Goal: Task Accomplishment & Management: Complete application form

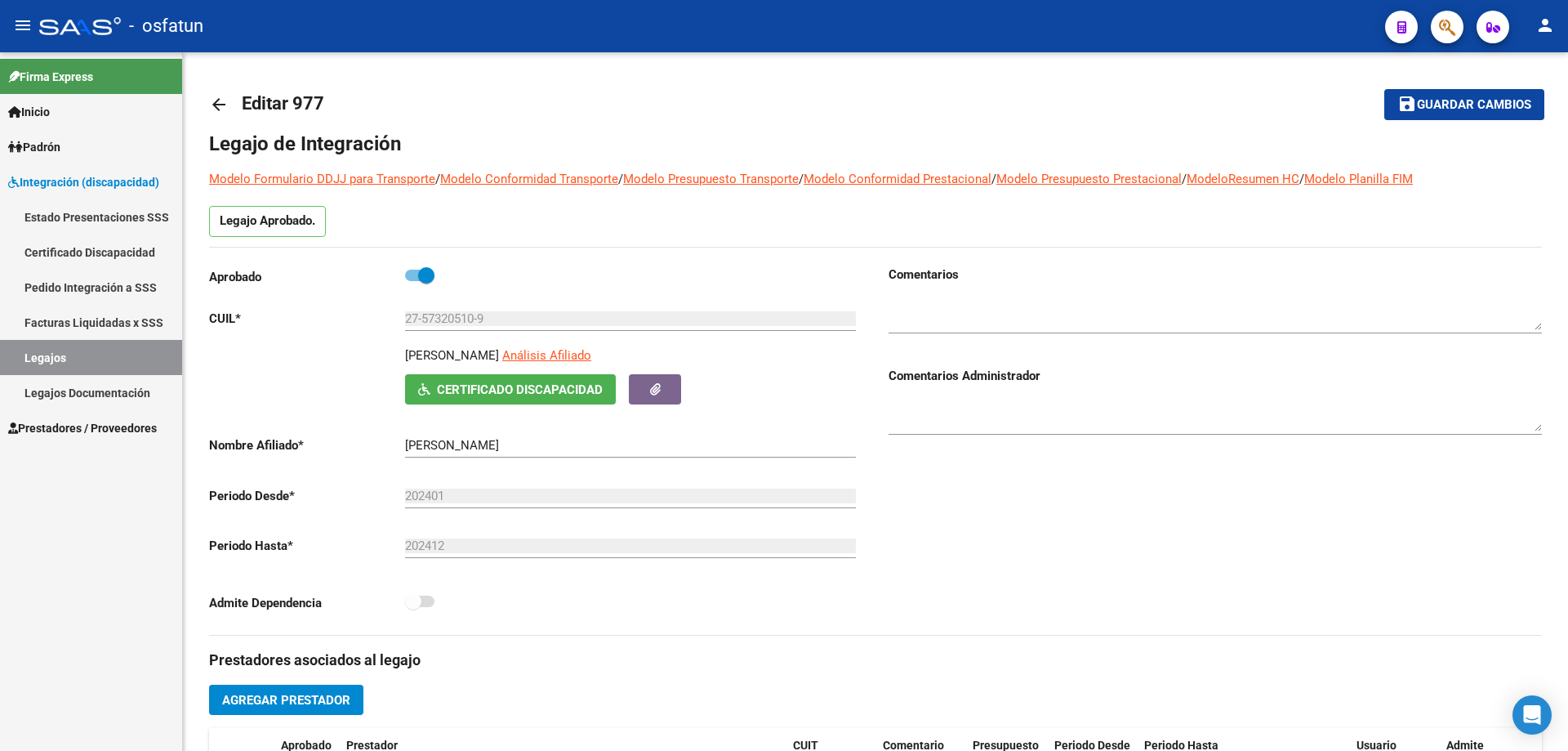
click at [39, 324] on link "Facturas Liquidadas x SSS" at bounding box center [91, 322] width 183 height 35
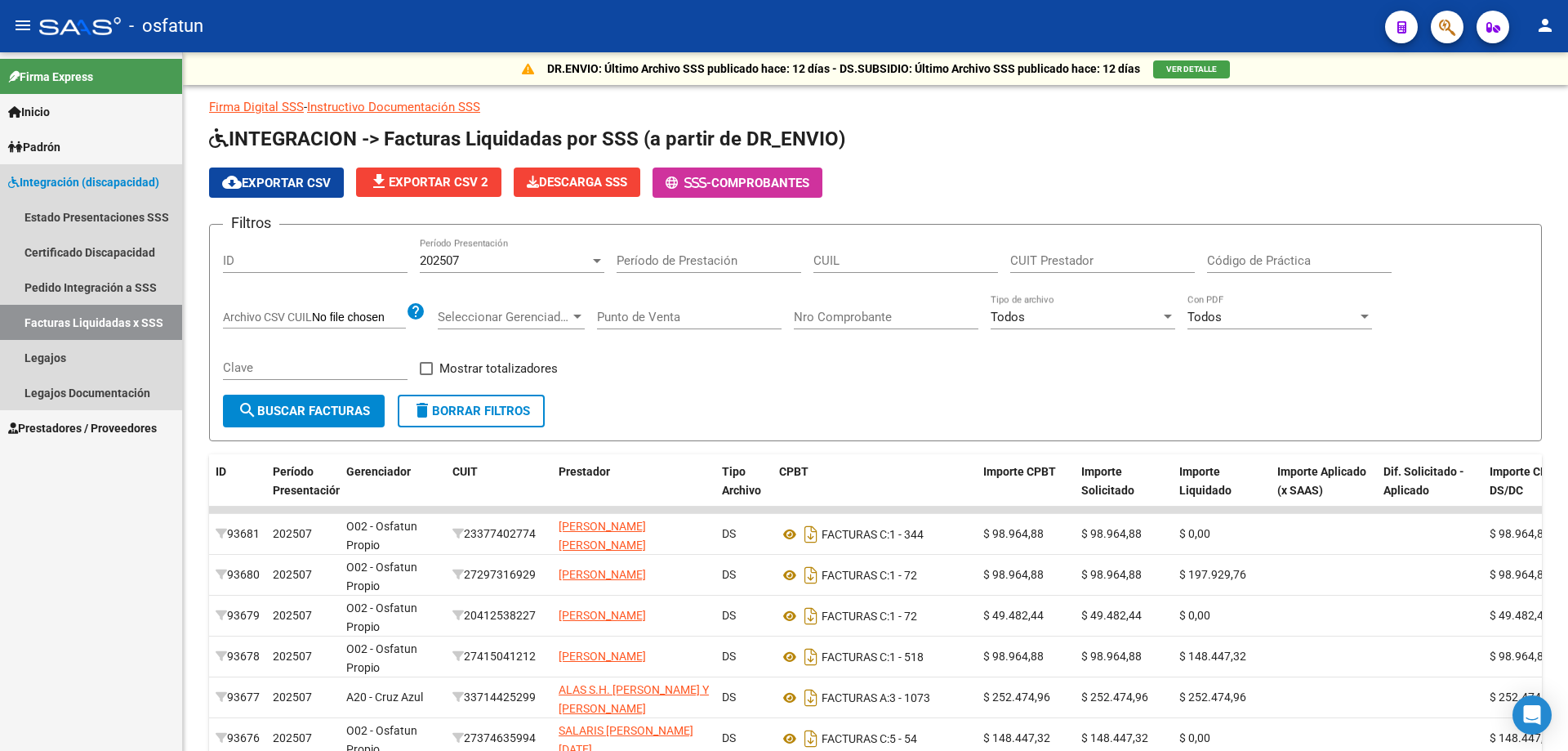
click at [54, 181] on span "Integración (discapacidad)" at bounding box center [84, 182] width 151 height 18
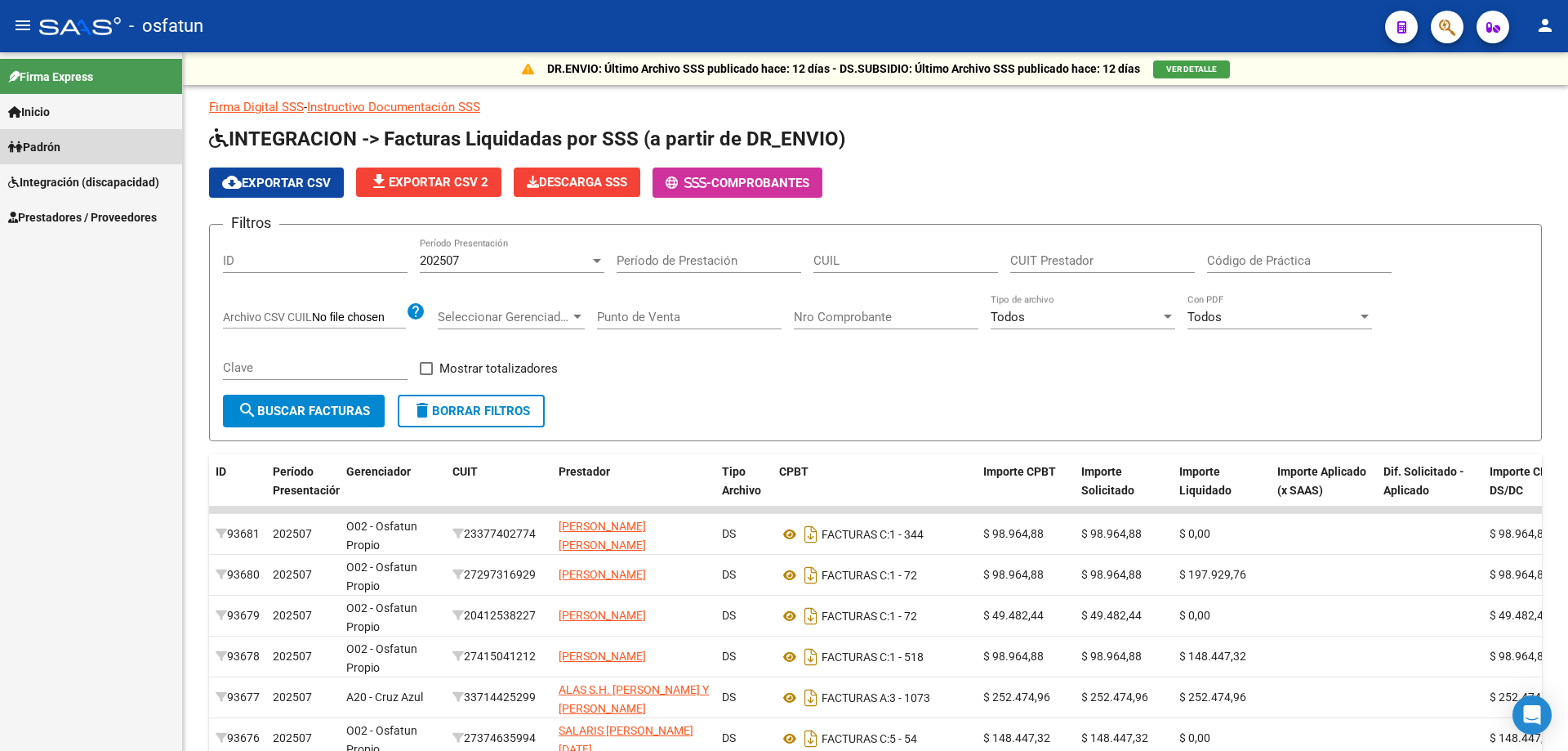
click at [32, 147] on span "Padrón" at bounding box center [34, 147] width 52 height 18
click at [60, 252] on span "Prestadores / Proveedores" at bounding box center [83, 252] width 149 height 18
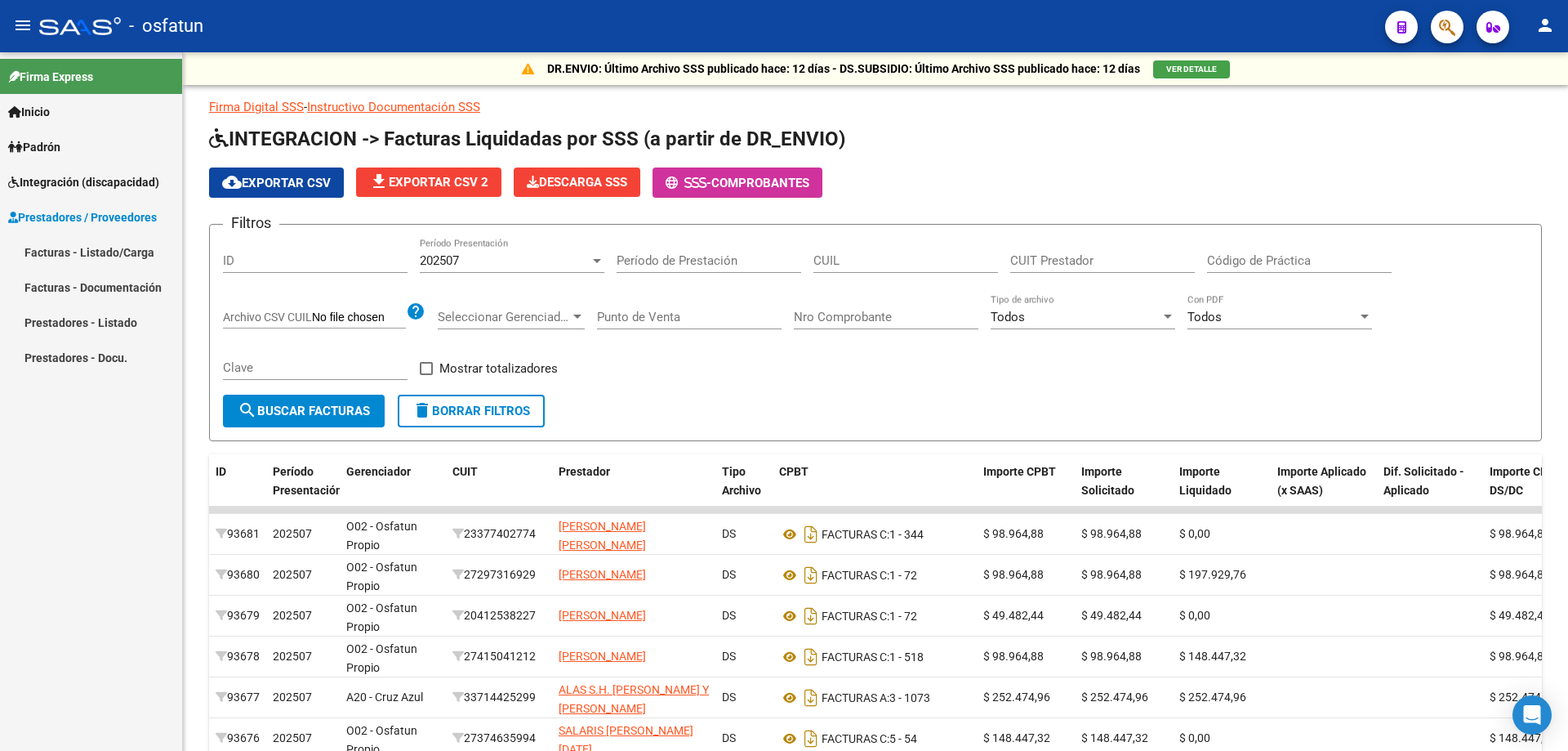
click at [40, 285] on link "Facturas - Documentación" at bounding box center [91, 287] width 183 height 35
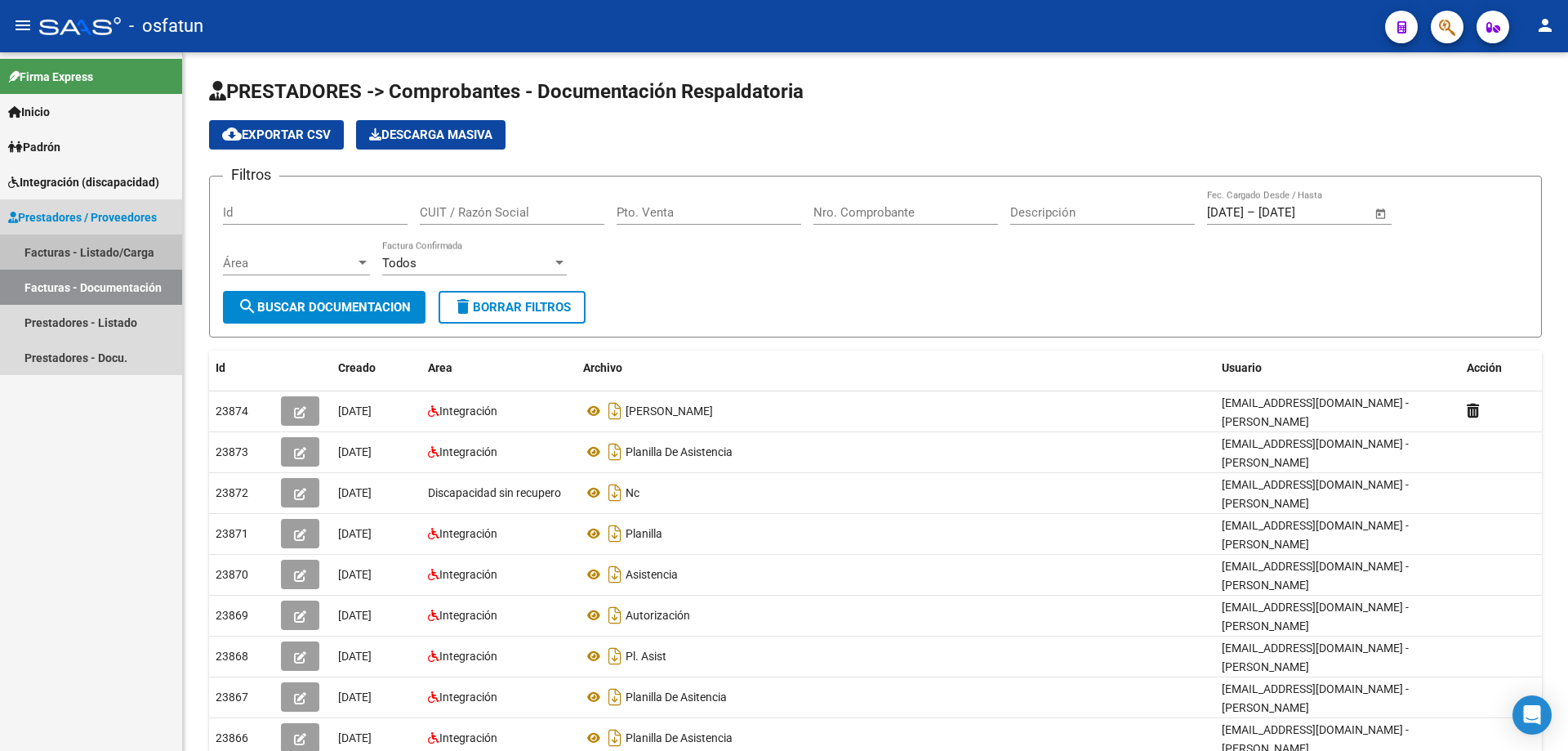
click at [49, 255] on link "Facturas - Listado/Carga" at bounding box center [91, 252] width 183 height 35
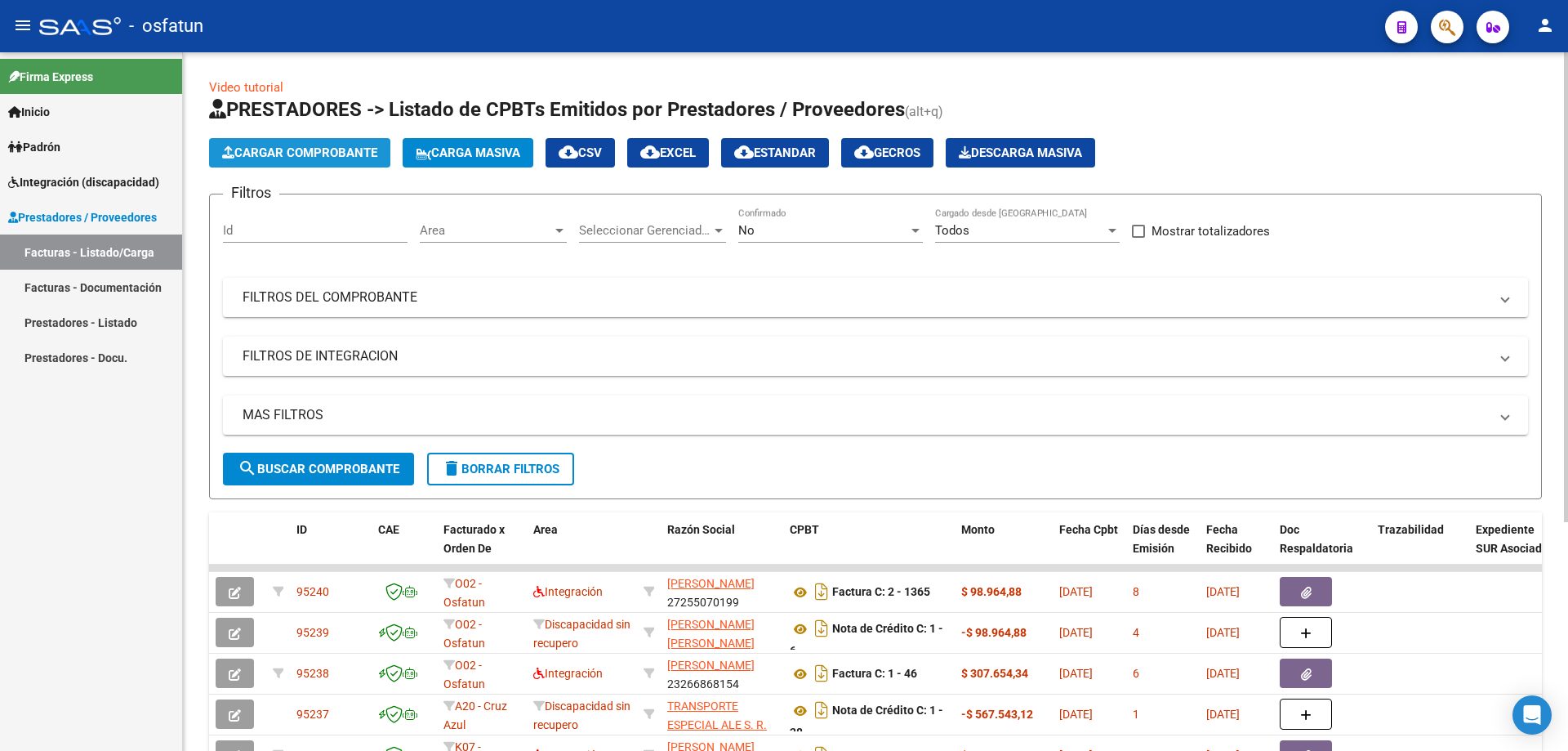
click at [256, 151] on span "Cargar Comprobante" at bounding box center [299, 153] width 155 height 15
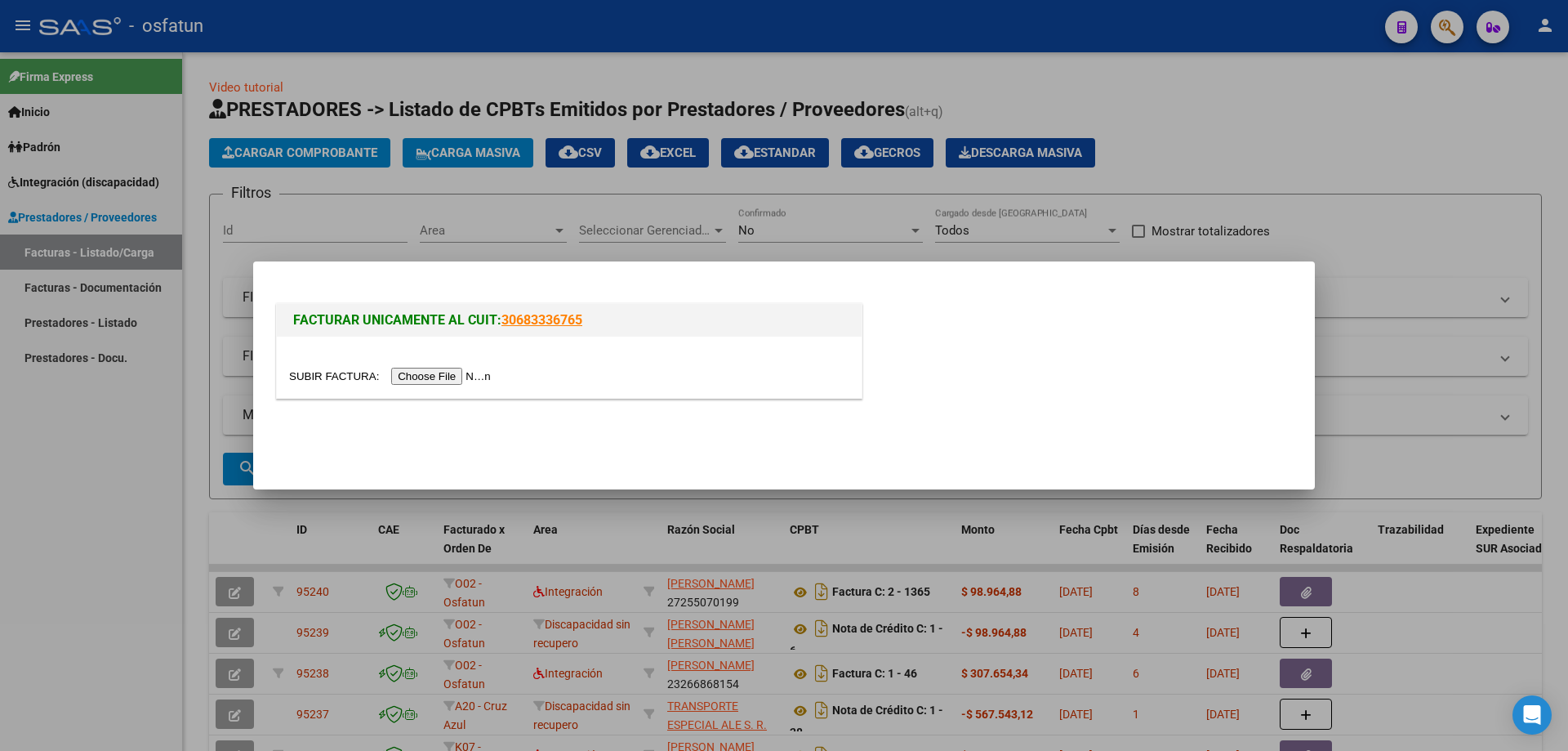
click at [476, 381] on input "file" at bounding box center [392, 376] width 206 height 17
click at [474, 377] on input "file" at bounding box center [392, 376] width 206 height 17
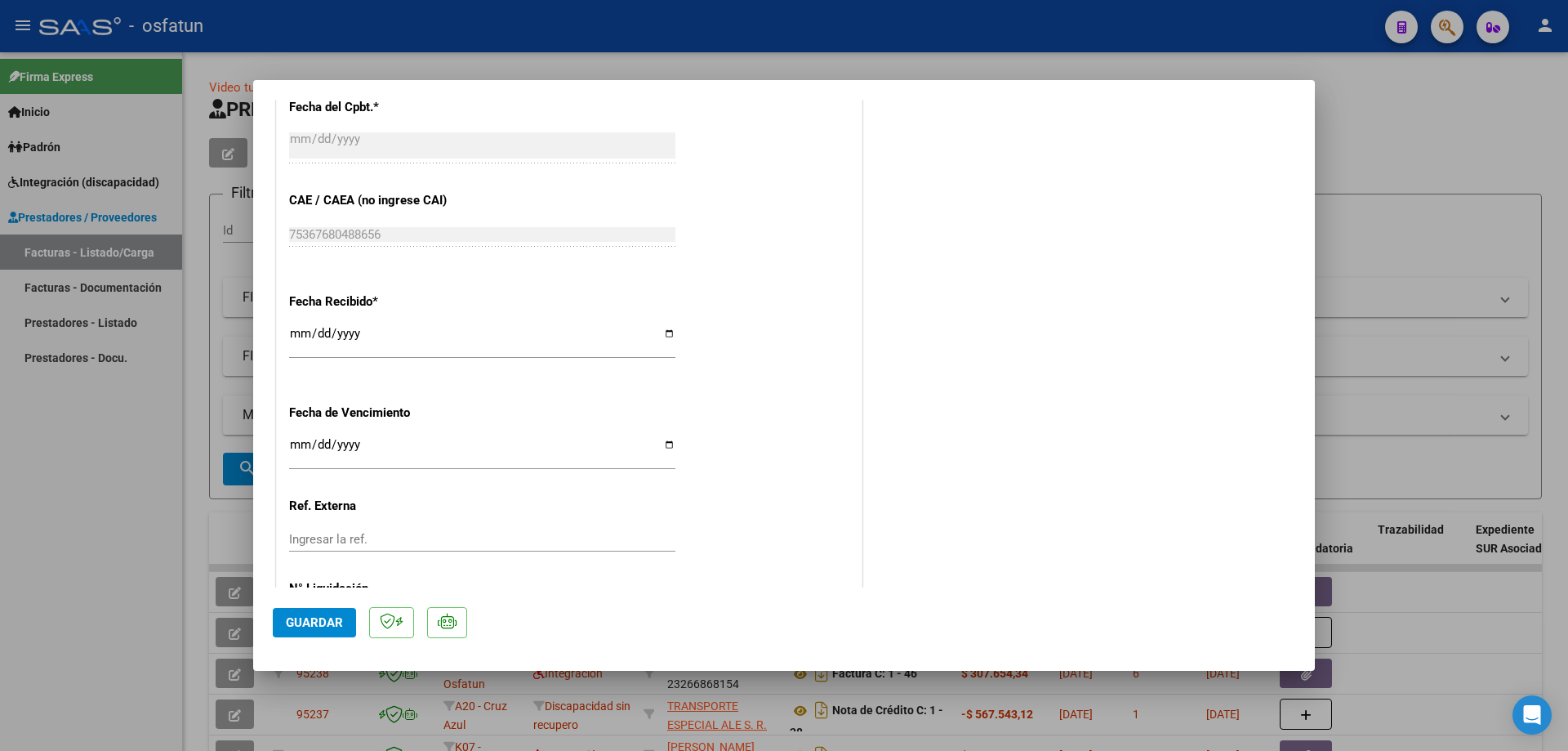
scroll to position [993, 0]
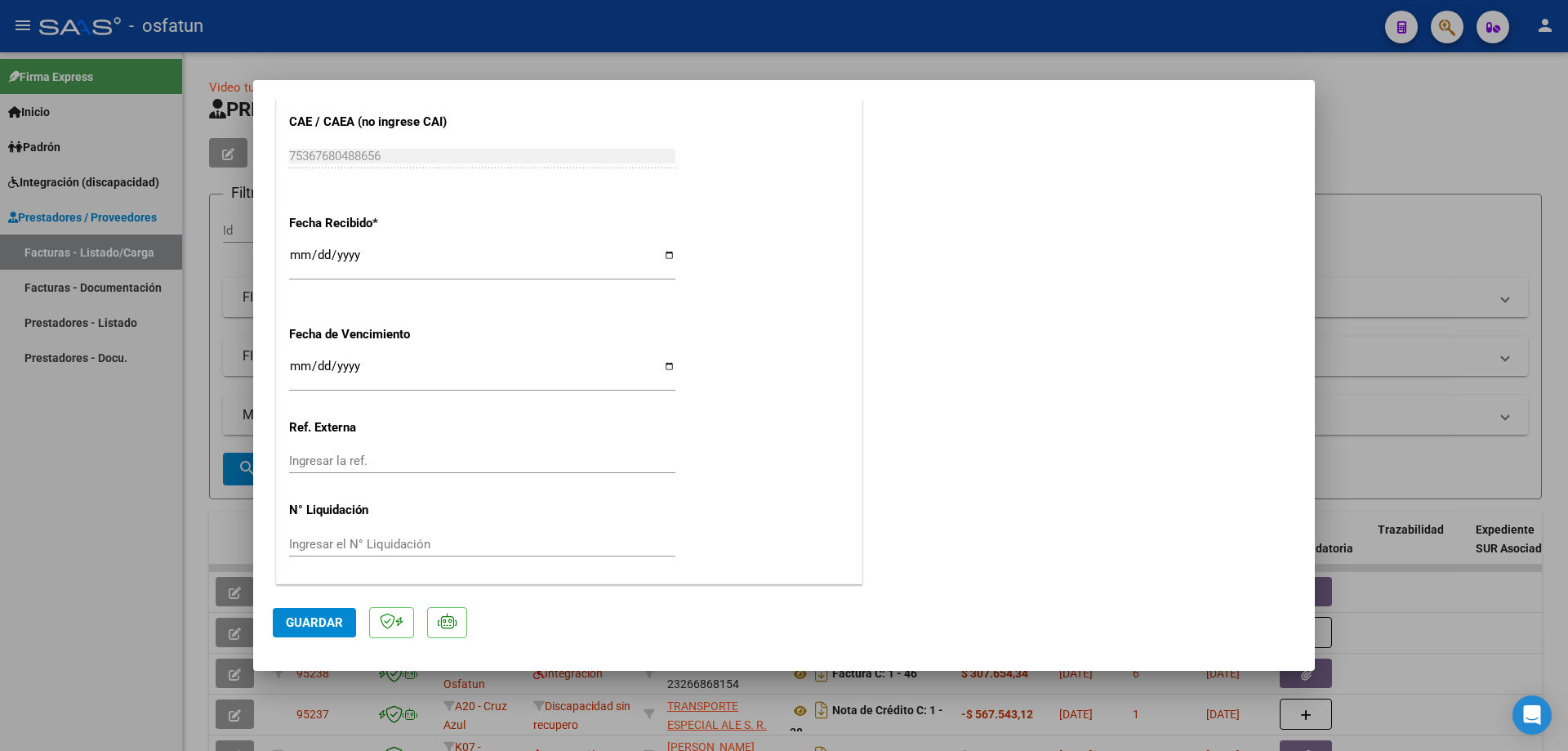
click at [317, 622] on span "Guardar" at bounding box center [314, 622] width 57 height 15
click at [304, 360] on input "Ingresar la fecha" at bounding box center [482, 372] width 386 height 27
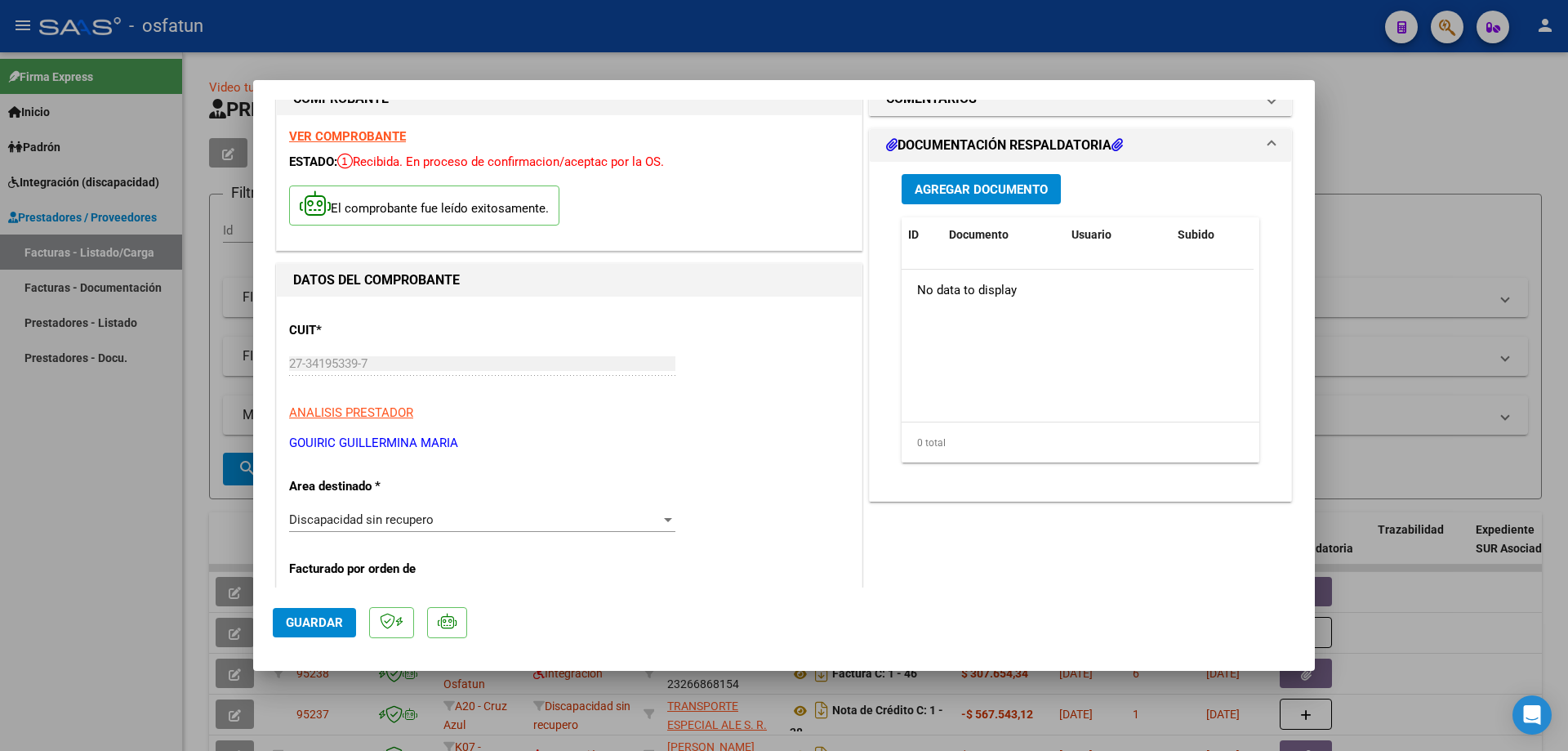
scroll to position [0, 0]
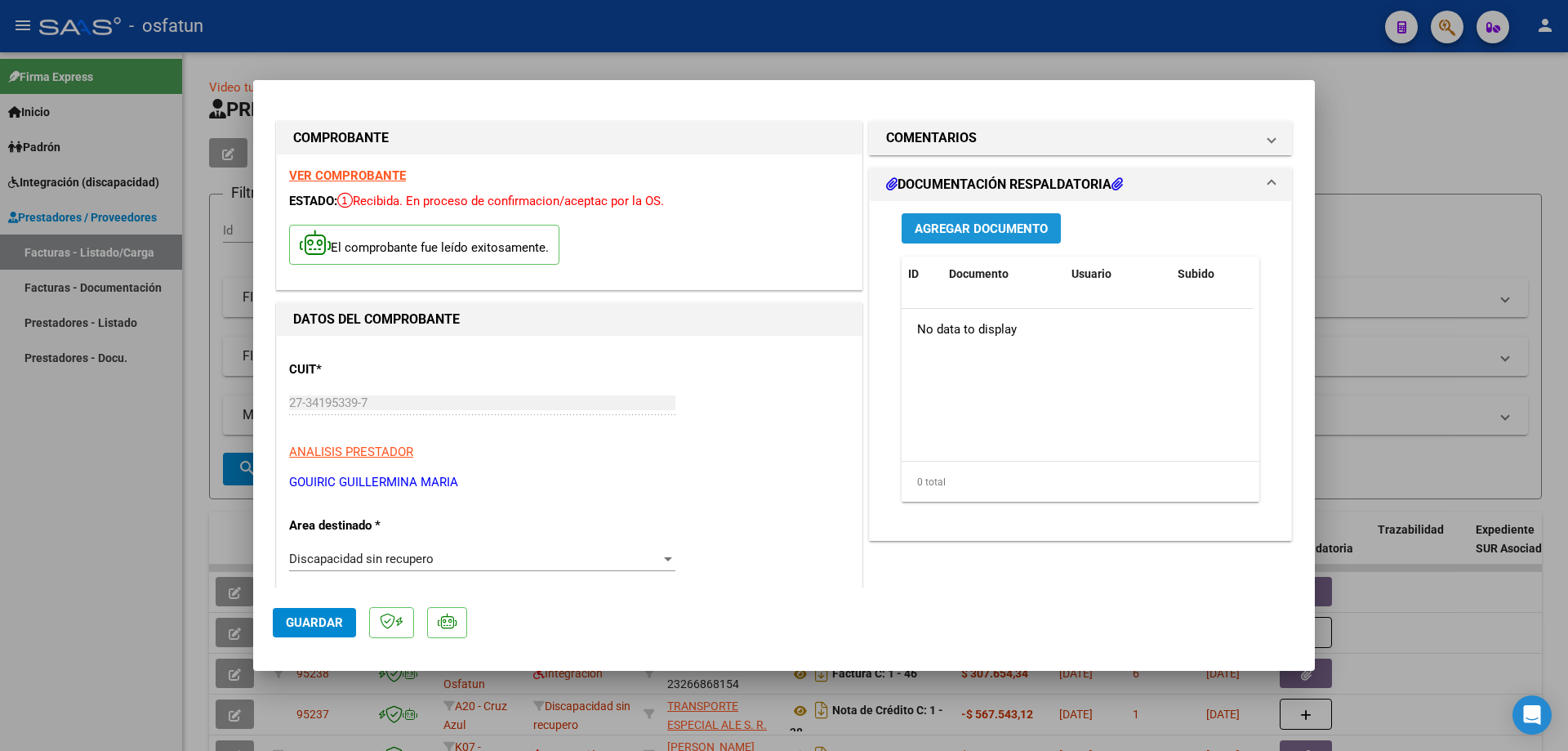
click at [967, 227] on span "Agregar Documento" at bounding box center [981, 228] width 133 height 15
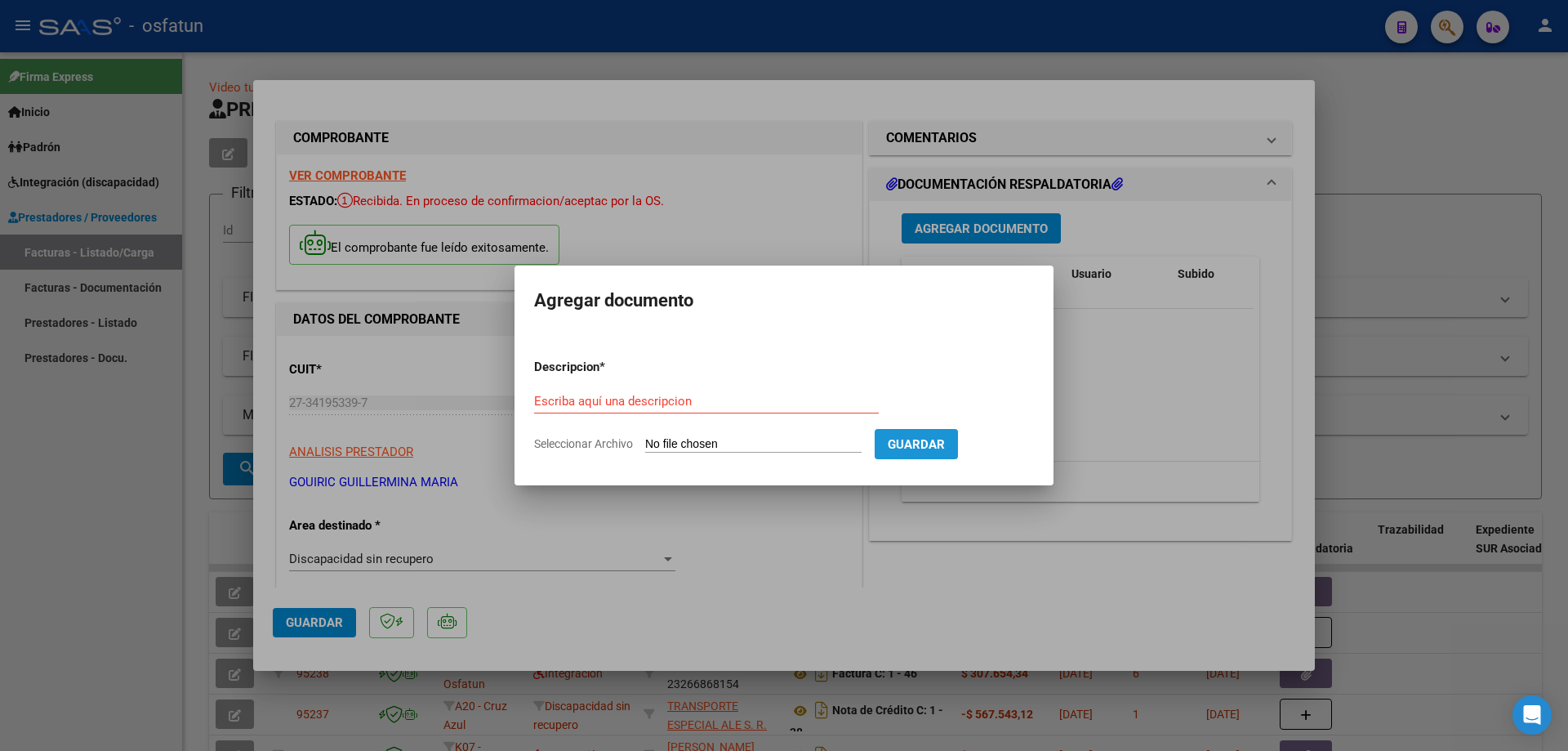
click at [930, 448] on span "Guardar" at bounding box center [916, 444] width 57 height 15
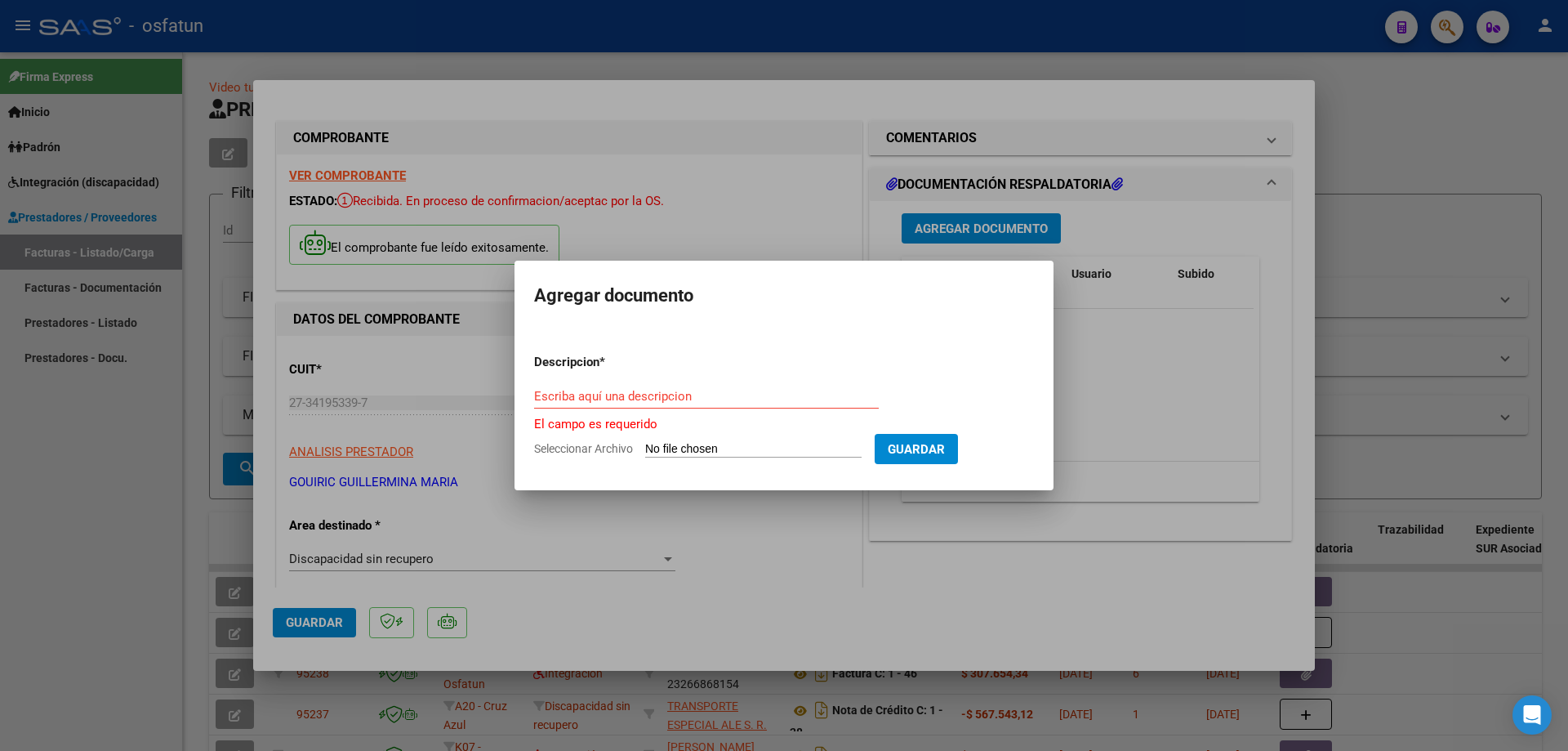
click at [660, 442] on input "Seleccionar Archivo" at bounding box center [753, 450] width 217 height 15
type input "C:\fakepath\[PERSON_NAME] asistencia.pdf"
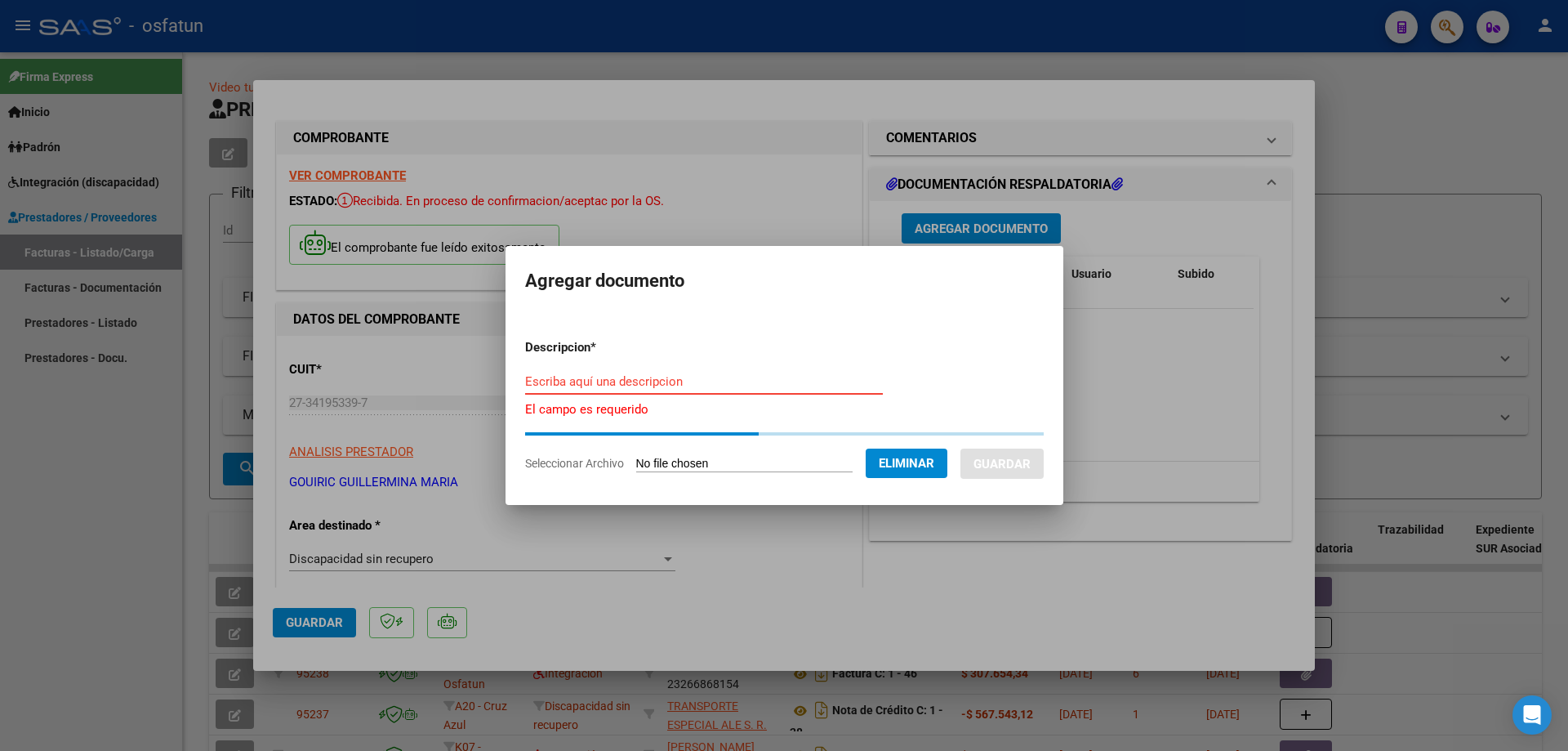
click at [529, 377] on input "Escriba aquí una descripcion" at bounding box center [704, 382] width 358 height 15
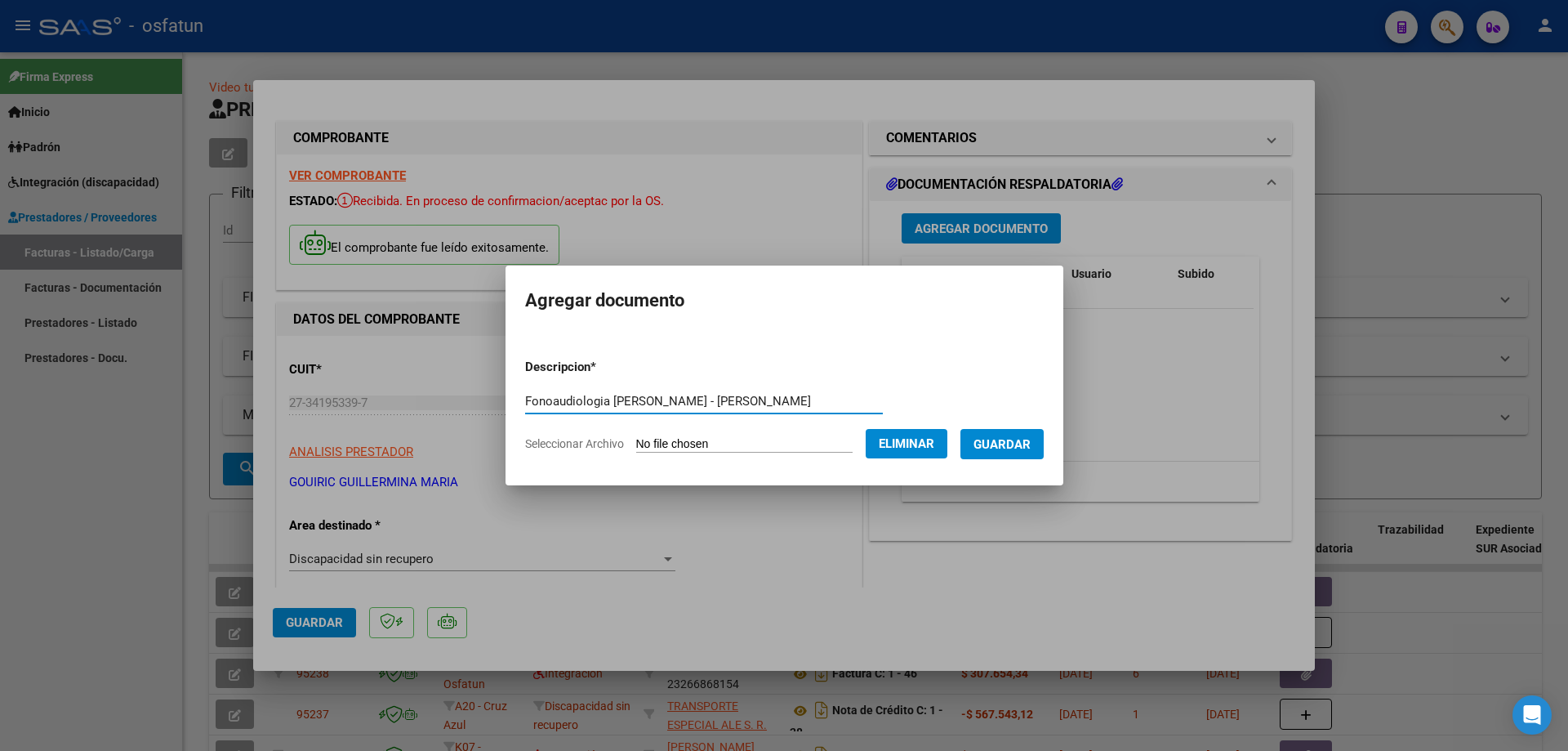
type input "Fonoaudiologia [PERSON_NAME] - [PERSON_NAME]"
click at [1029, 442] on span "Guardar" at bounding box center [1002, 444] width 57 height 15
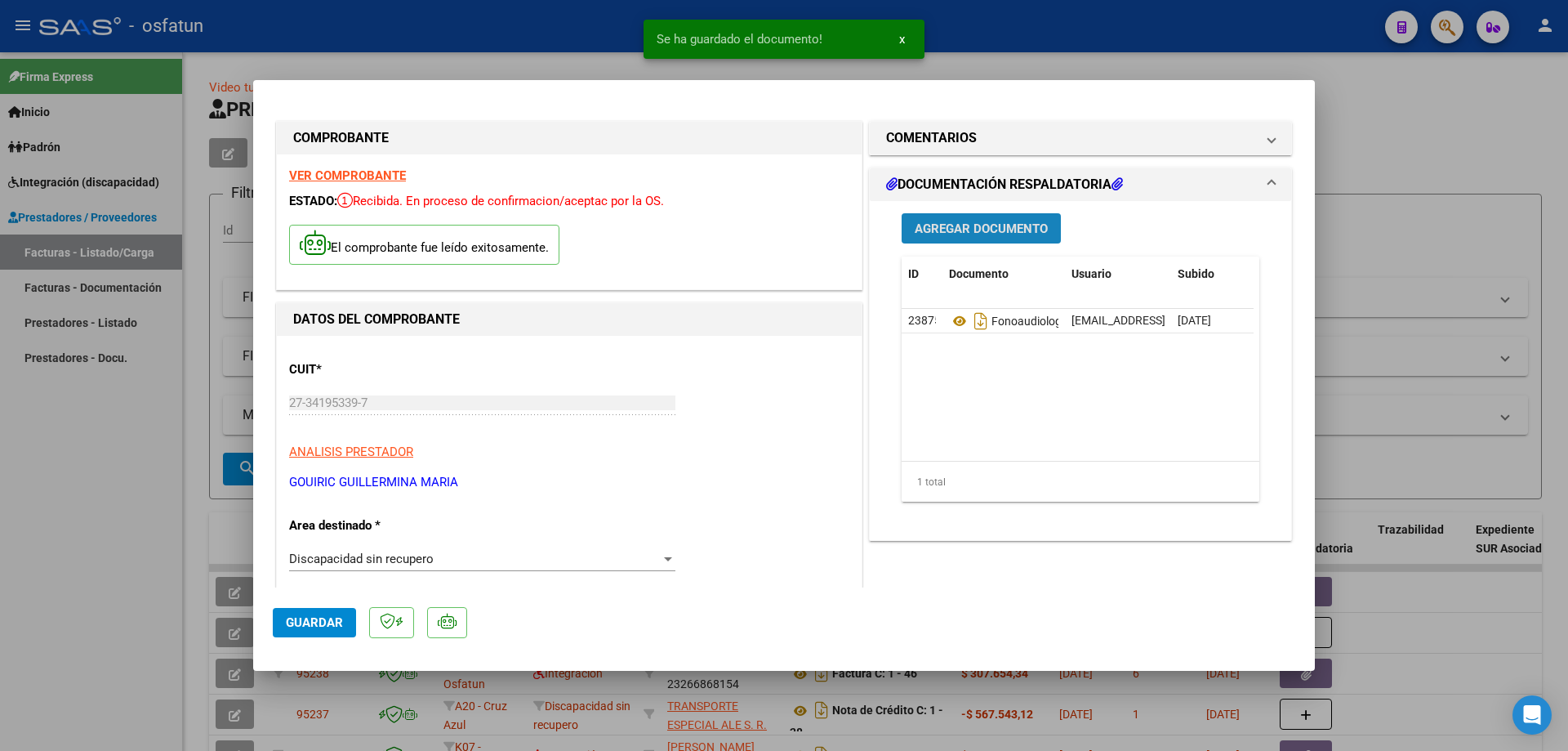
click at [933, 230] on span "Agregar Documento" at bounding box center [981, 228] width 133 height 15
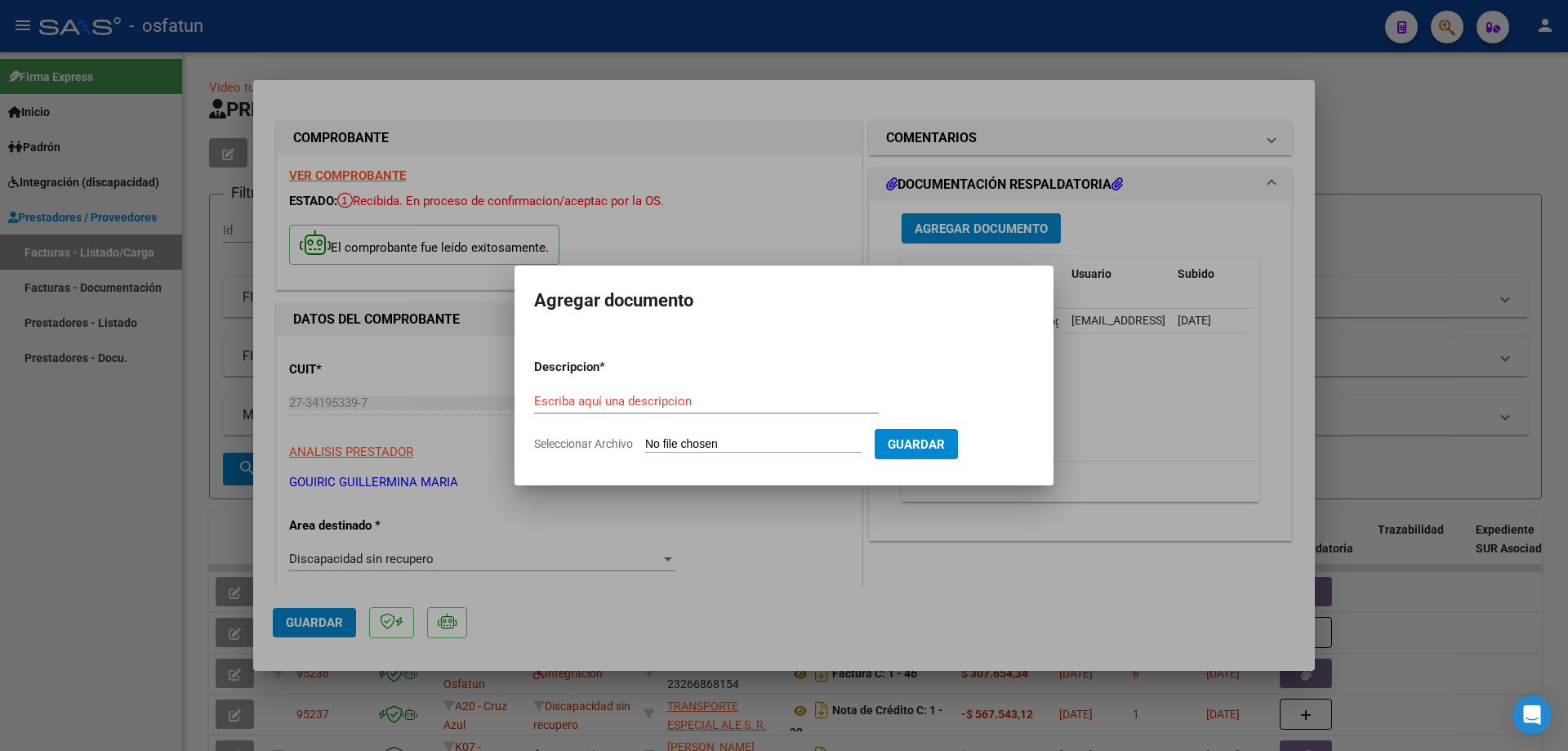
click at [767, 209] on div at bounding box center [784, 376] width 1568 height 751
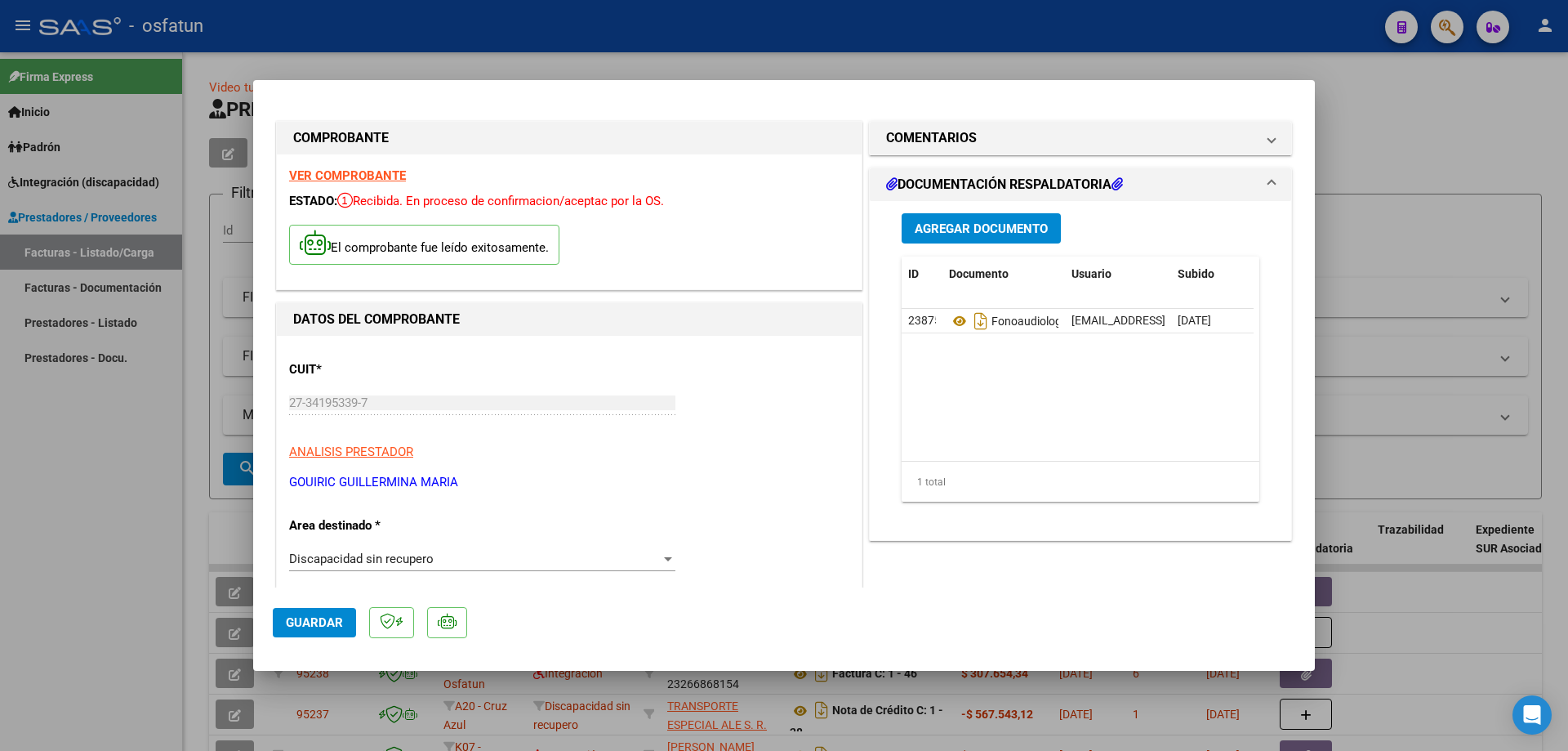
click at [314, 622] on span "Guardar" at bounding box center [314, 622] width 57 height 15
click at [306, 625] on span "Guardar" at bounding box center [314, 622] width 57 height 15
drag, startPoint x: 69, startPoint y: 494, endPoint x: 91, endPoint y: 483, distance: 24.6
click at [69, 493] on div at bounding box center [784, 376] width 1568 height 751
